Goal: Transaction & Acquisition: Purchase product/service

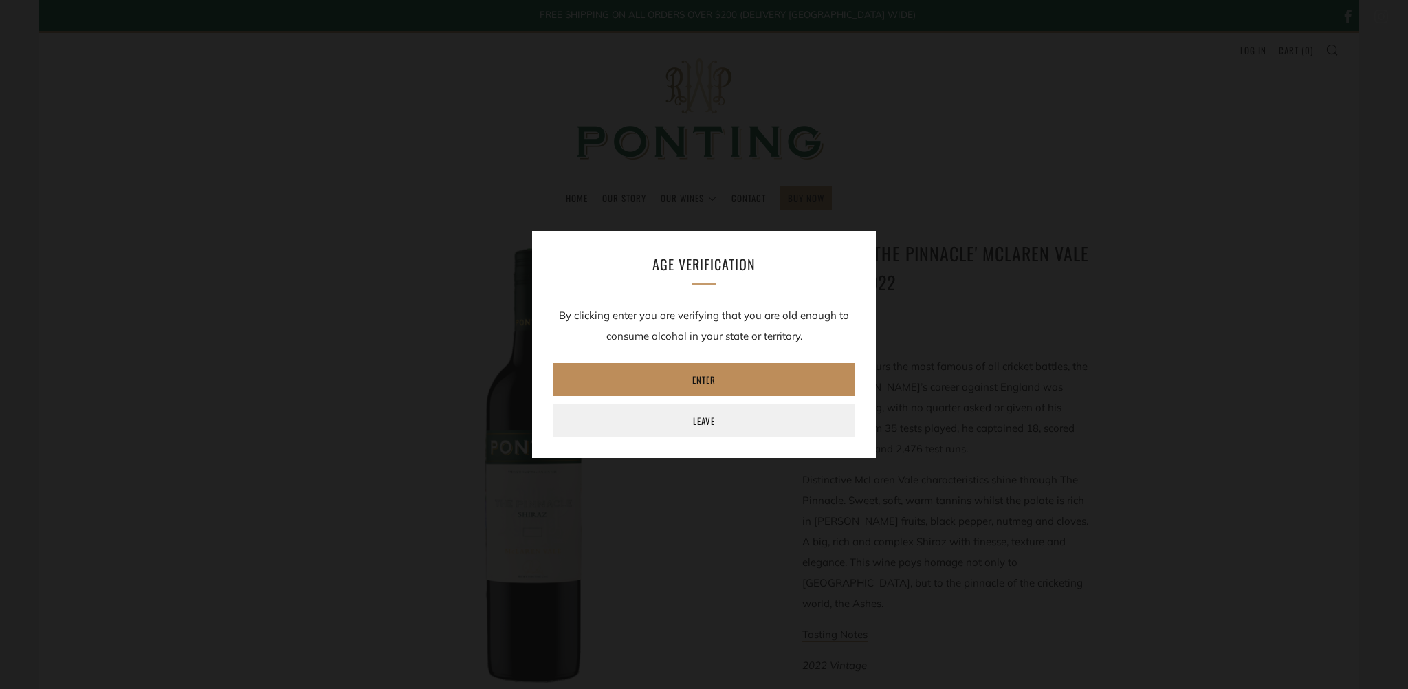
click at [693, 374] on link "Enter" at bounding box center [704, 379] width 303 height 33
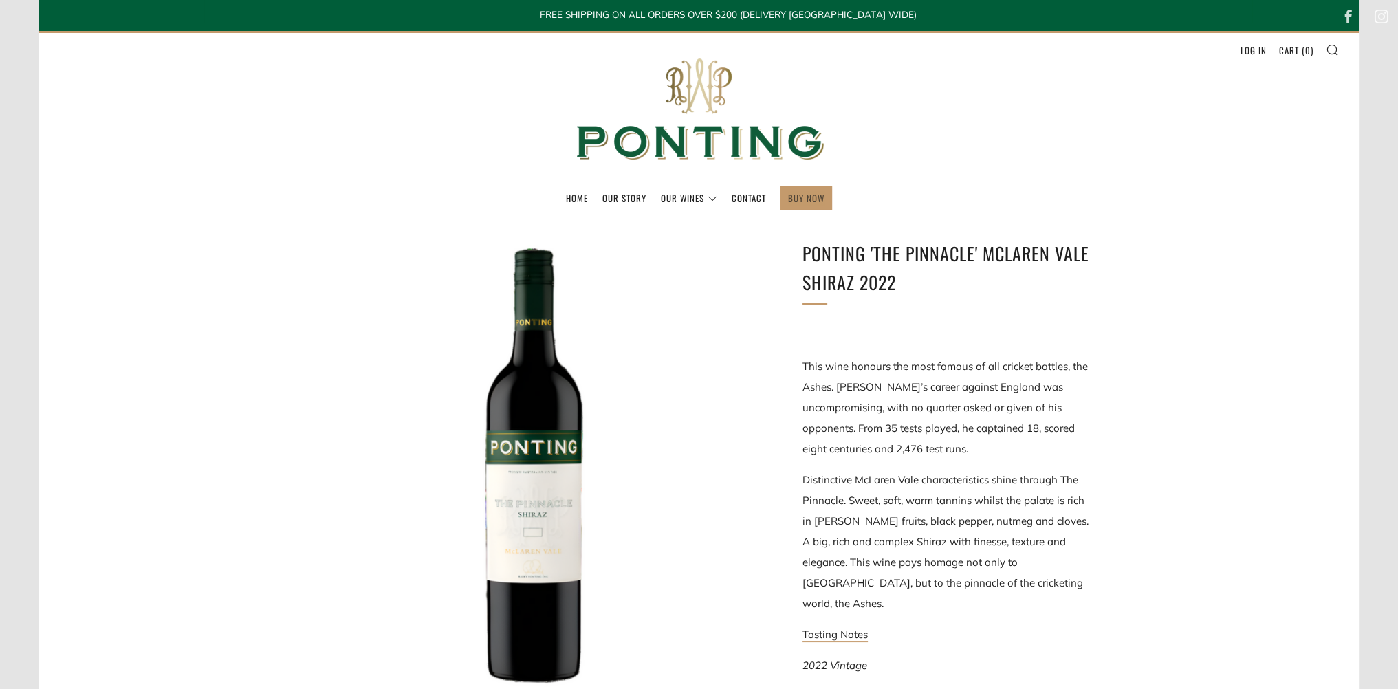
click at [789, 200] on link "BUY NOW" at bounding box center [806, 198] width 36 height 22
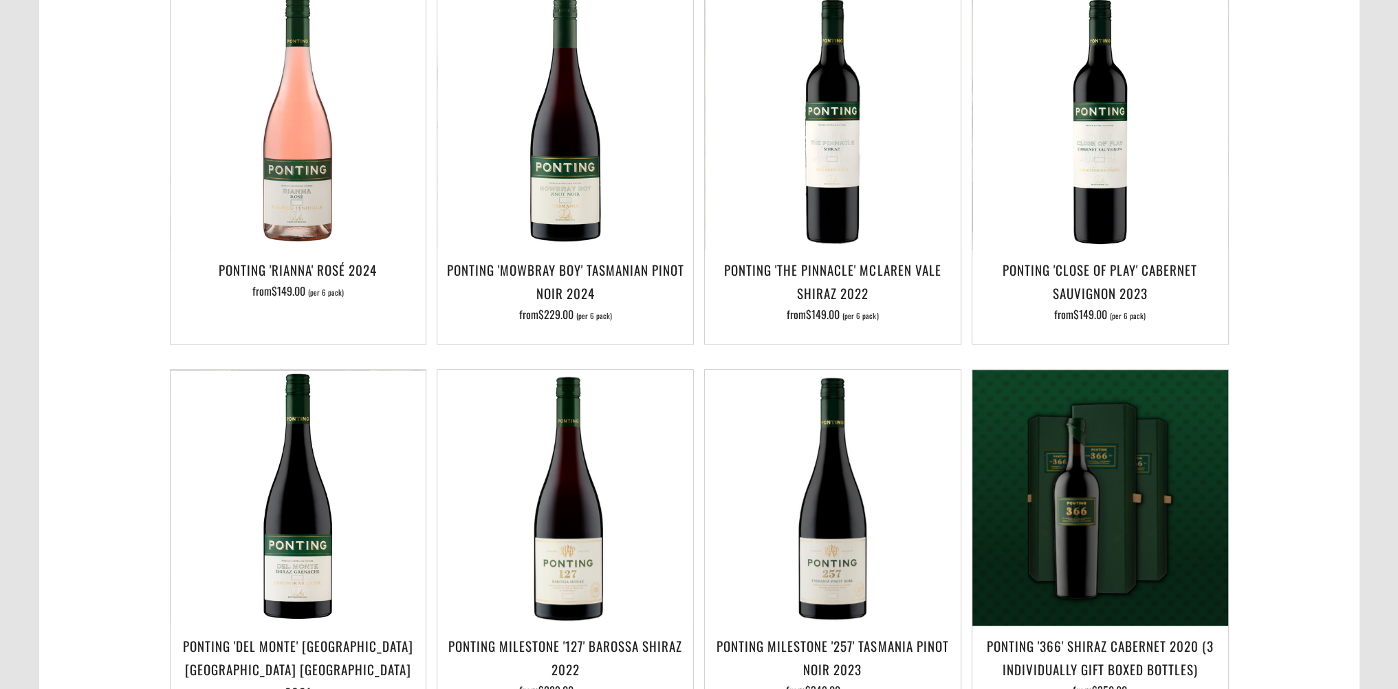
scroll to position [917, 0]
